Goal: Find specific page/section: Find specific page/section

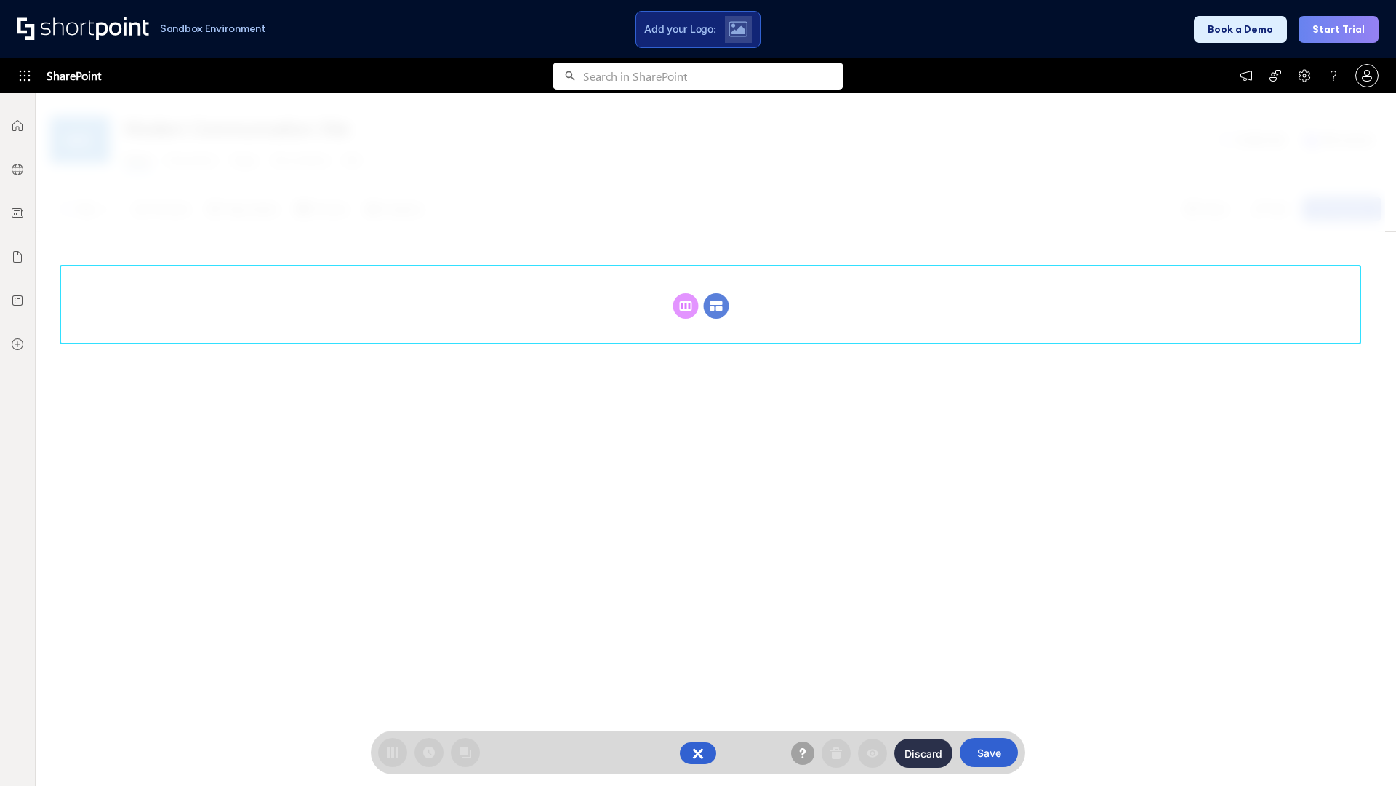
click at [716, 305] on circle at bounding box center [716, 305] width 25 height 25
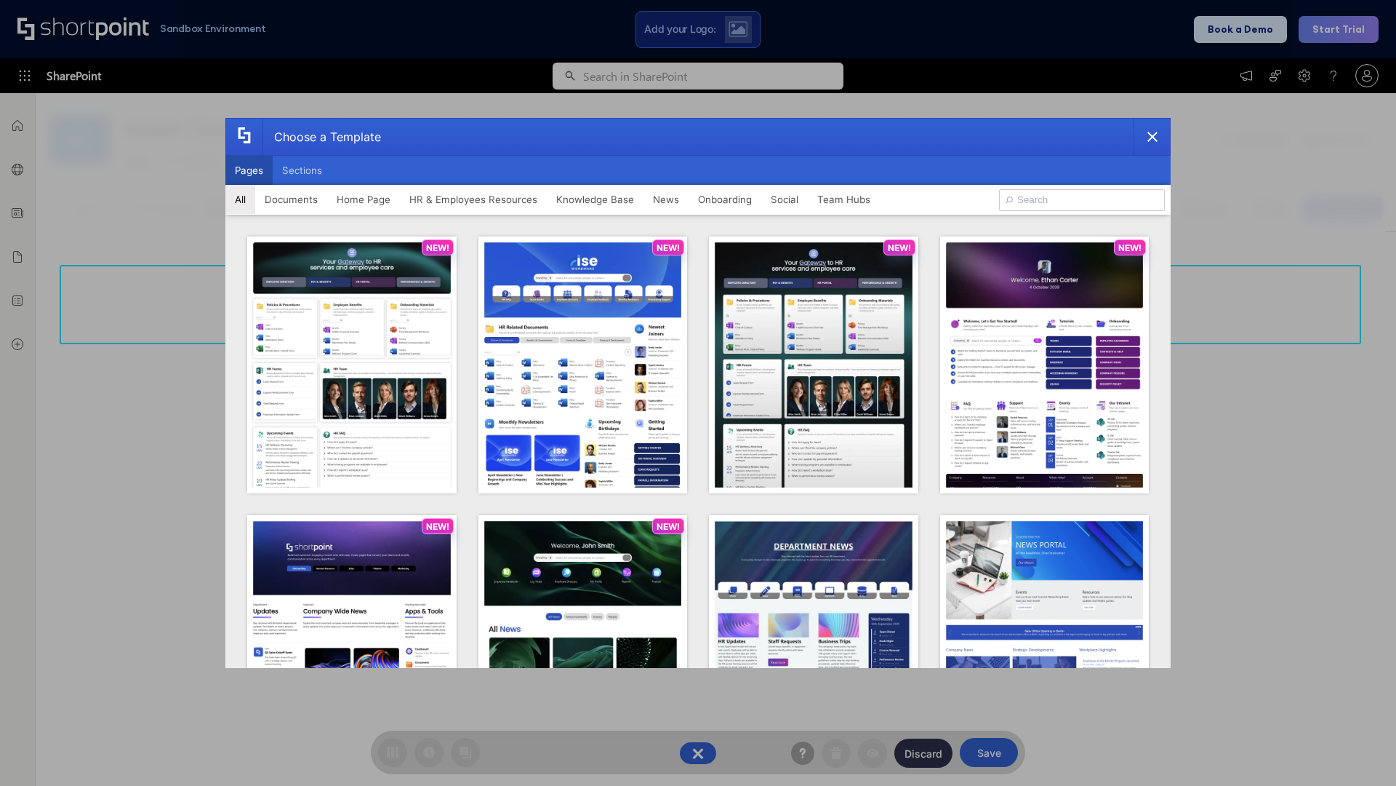
click at [249, 170] on button "Pages" at bounding box center [248, 170] width 47 height 29
type input "Intranet Layout 4"
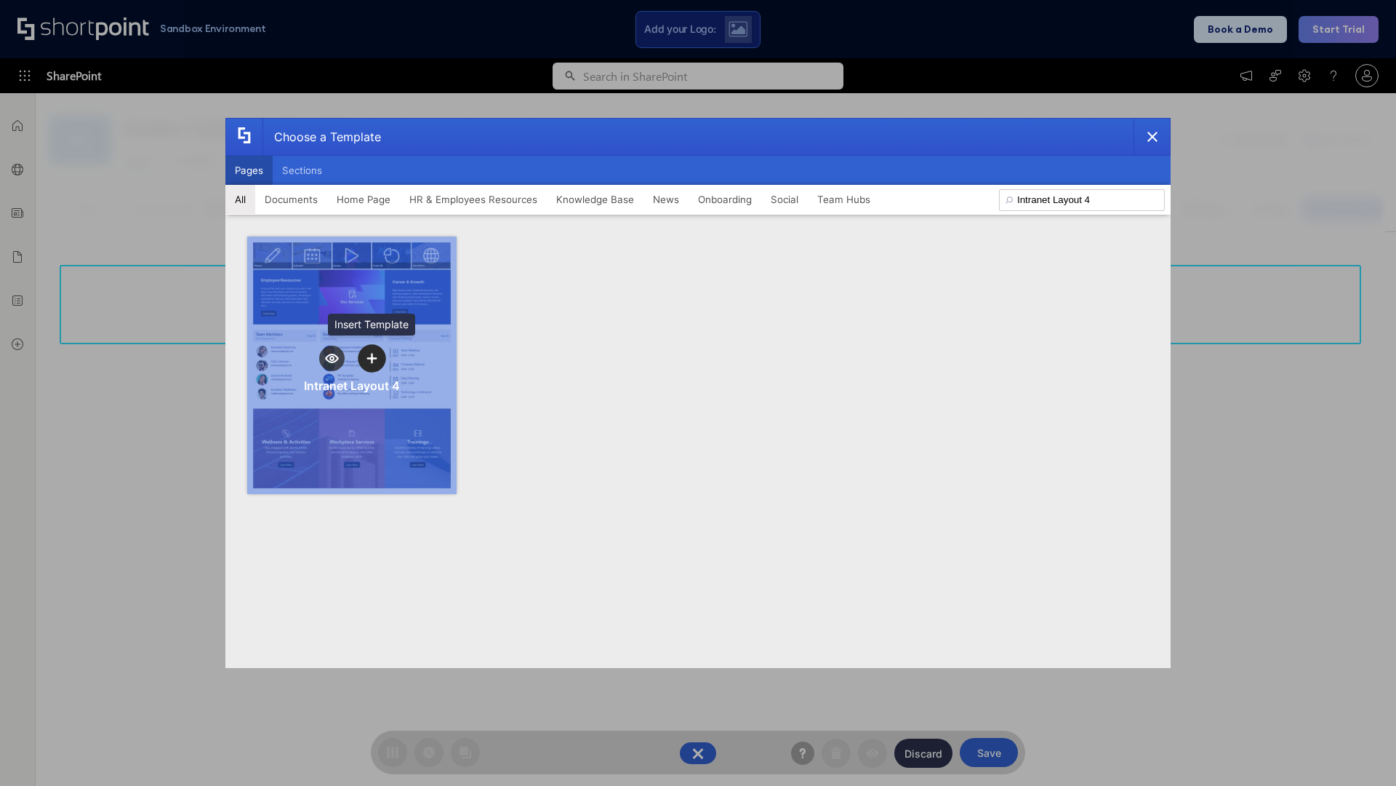
click at [372, 358] on icon "template selector" at bounding box center [372, 358] width 10 height 10
